Goal: Transaction & Acquisition: Purchase product/service

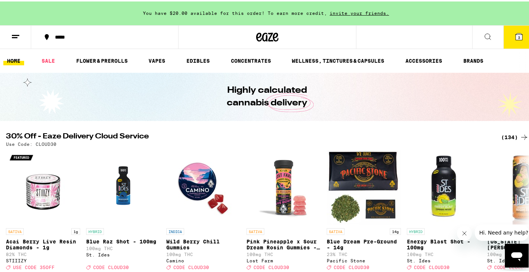
click at [517, 37] on icon at bounding box center [518, 35] width 9 height 9
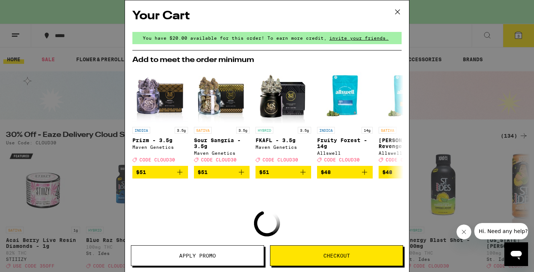
click at [393, 16] on icon at bounding box center [397, 11] width 11 height 11
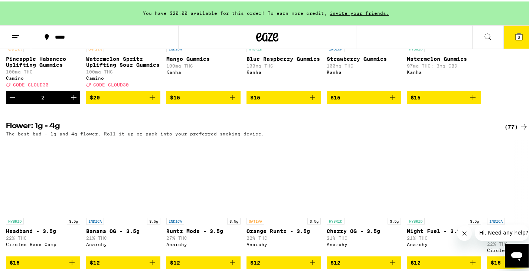
scroll to position [685, 0]
